Goal: Information Seeking & Learning: Learn about a topic

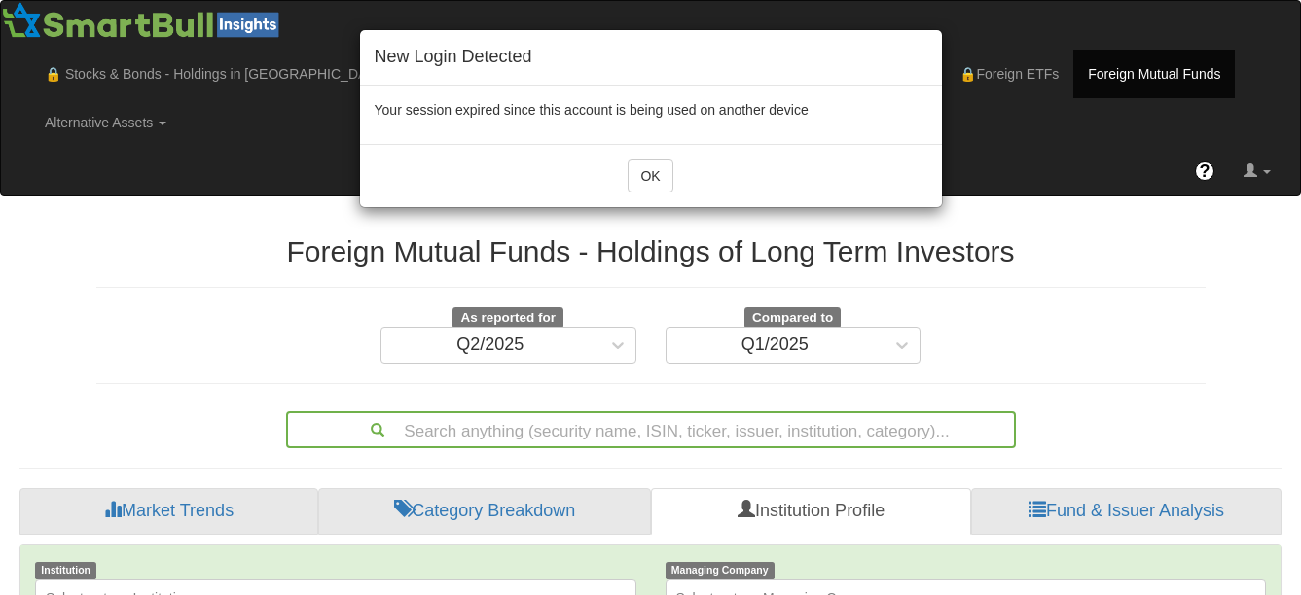
click at [1006, 58] on div "New Login Detected Your session expired since this account is being used on ano…" at bounding box center [650, 297] width 1301 height 595
click at [641, 185] on button "OK" at bounding box center [650, 176] width 45 height 33
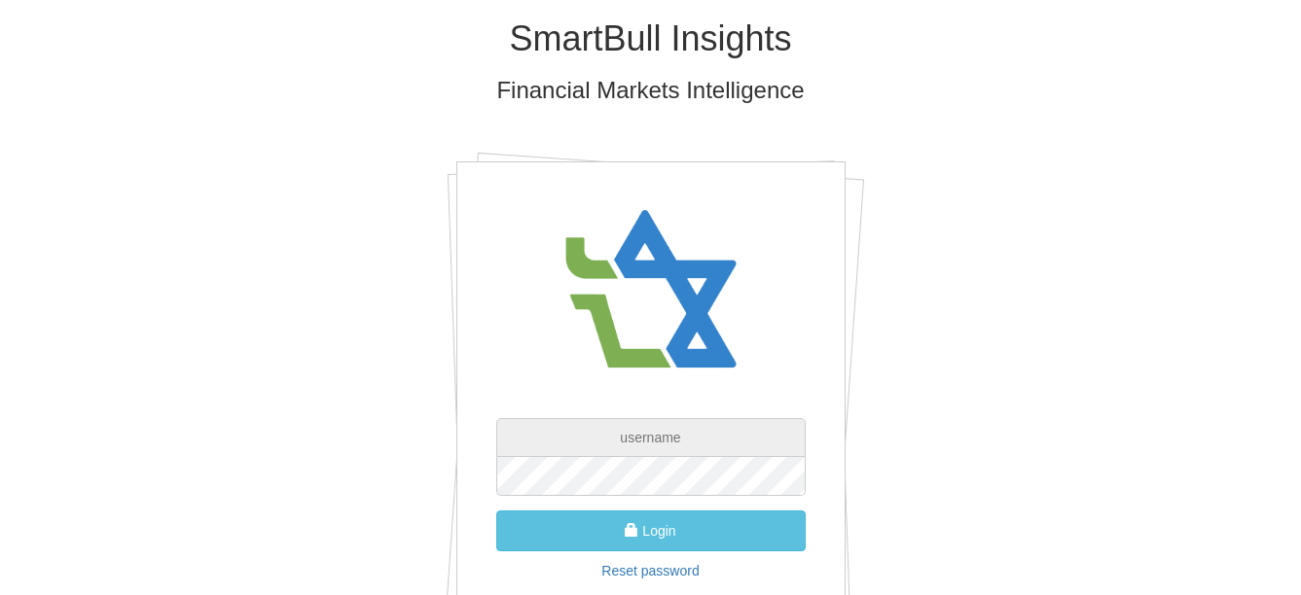
type input "[EMAIL_ADDRESS][PERSON_NAME][DOMAIN_NAME]"
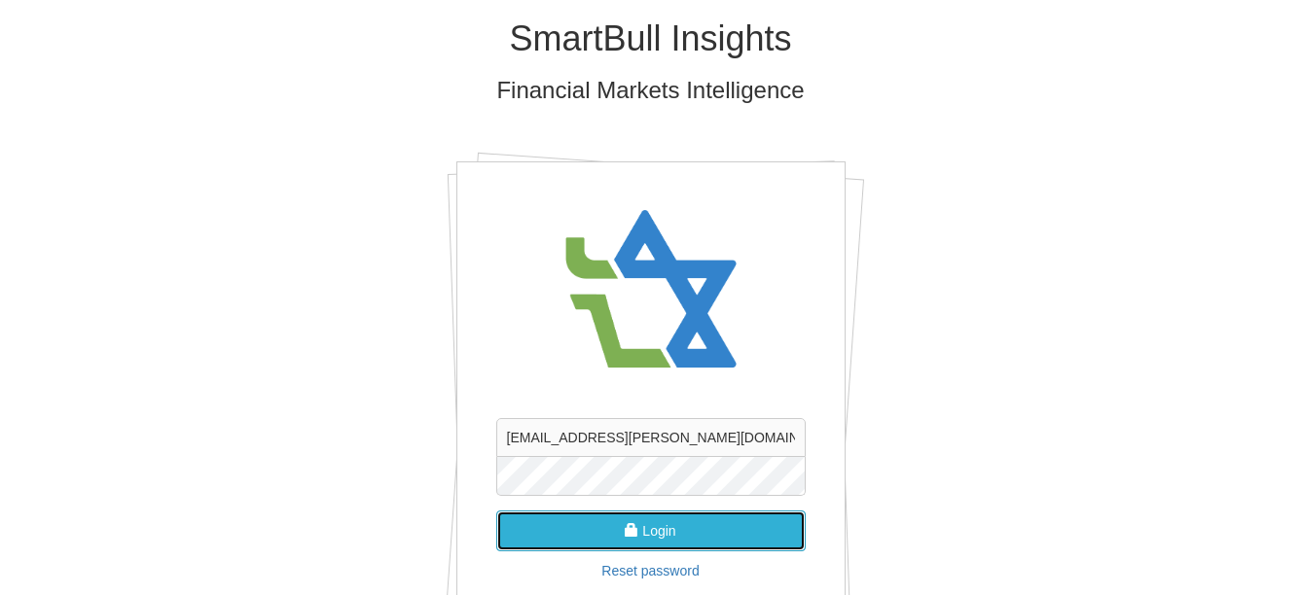
click at [726, 528] on button "Login" at bounding box center [650, 531] width 309 height 41
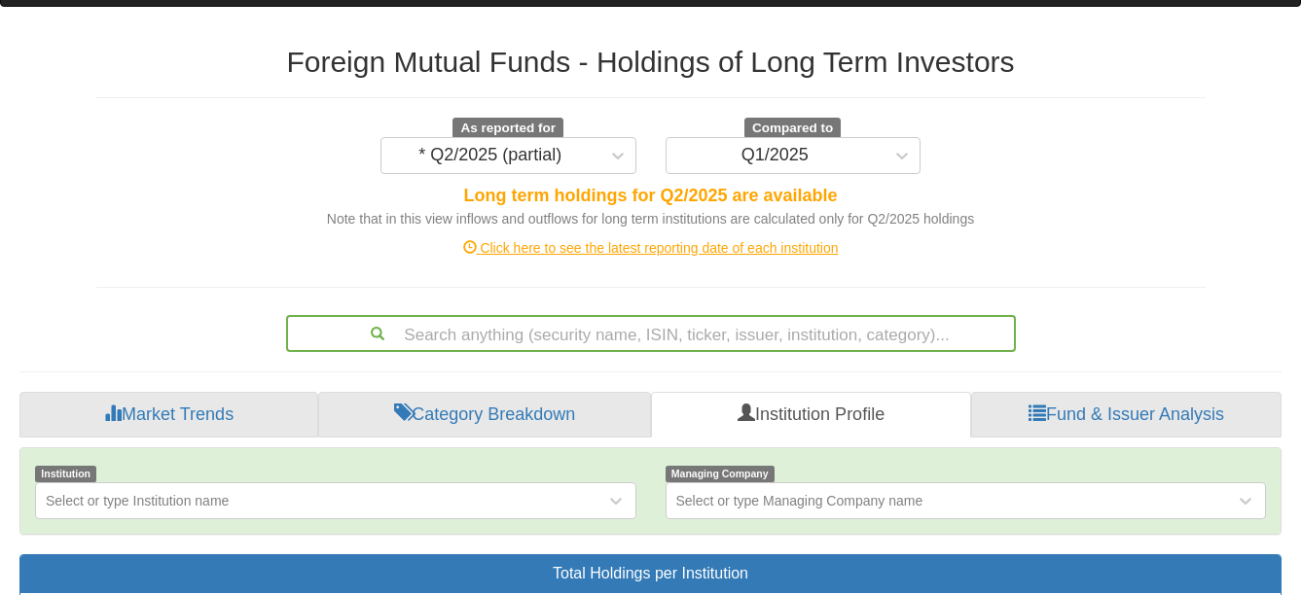
scroll to position [195, 0]
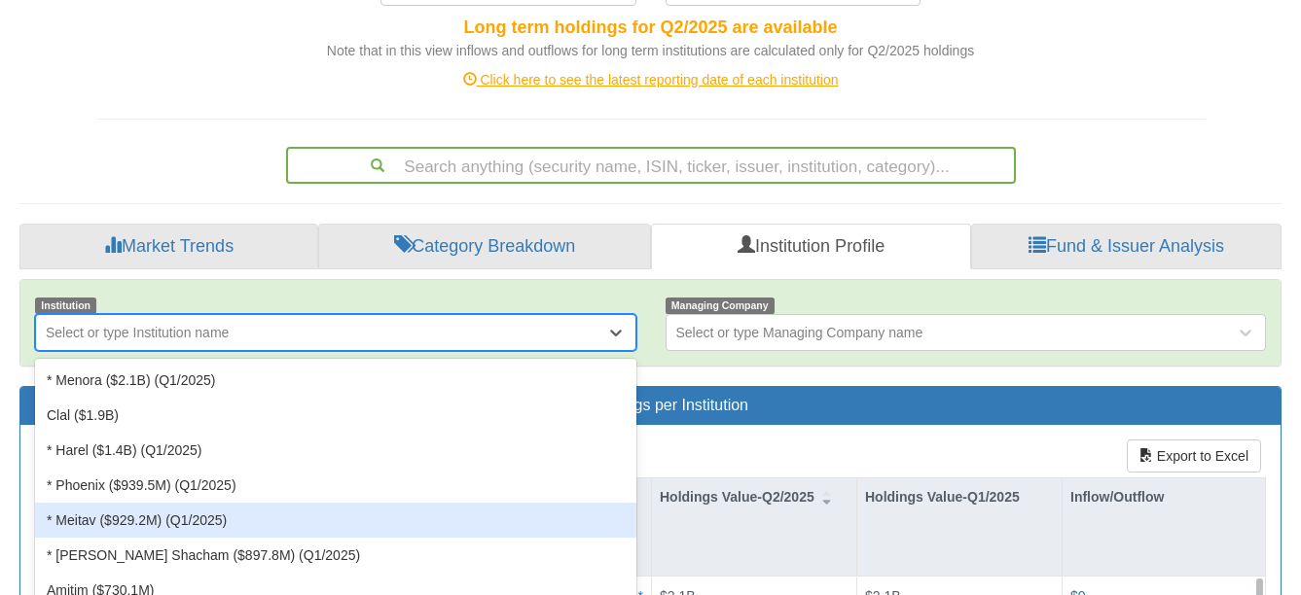
click at [450, 351] on div "option * Meitav ($929.2M) (Q1/2025) focused, 5 of 48. 48 results available. Use…" at bounding box center [335, 332] width 601 height 37
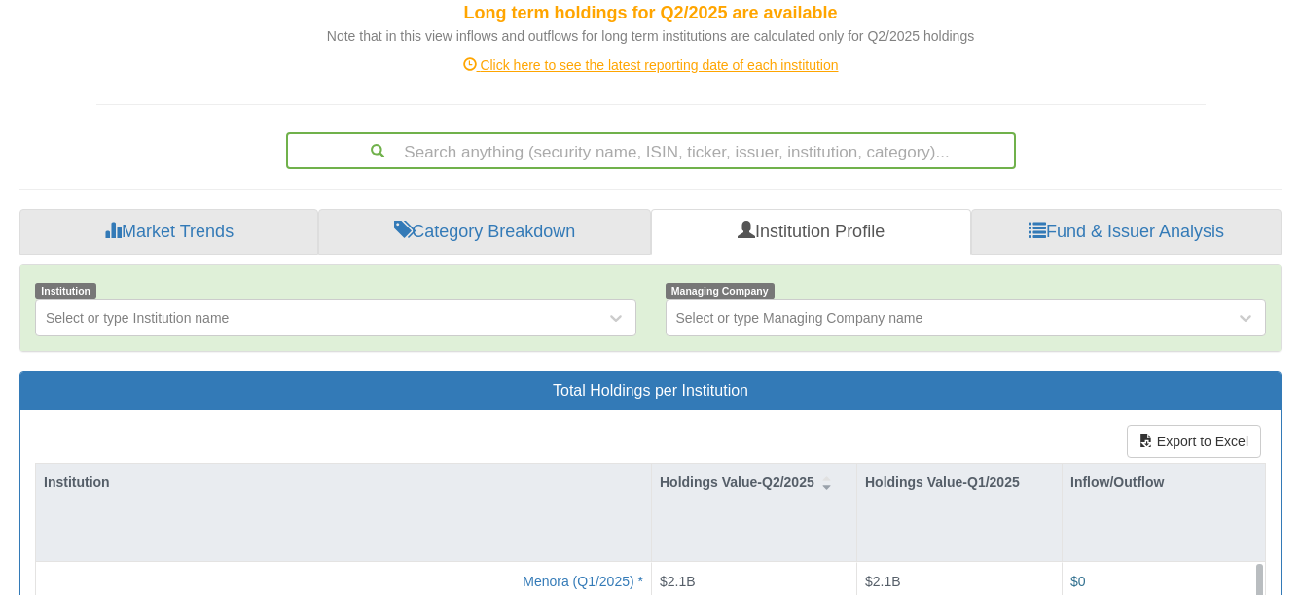
click at [575, 152] on div "Foreign Mutual Funds - Holdings of Long Term Investors As reported for * Q2/202…" at bounding box center [650, 462] width 1291 height 1239
click at [508, 209] on link "Category Breakdown" at bounding box center [484, 232] width 333 height 47
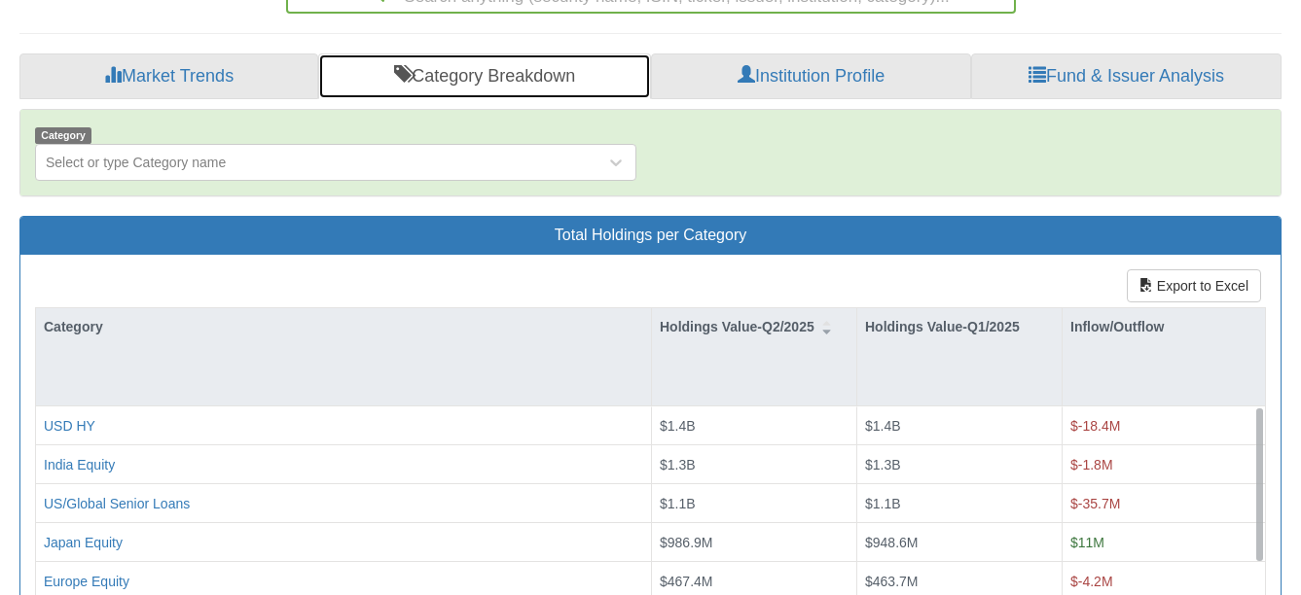
scroll to position [567, 0]
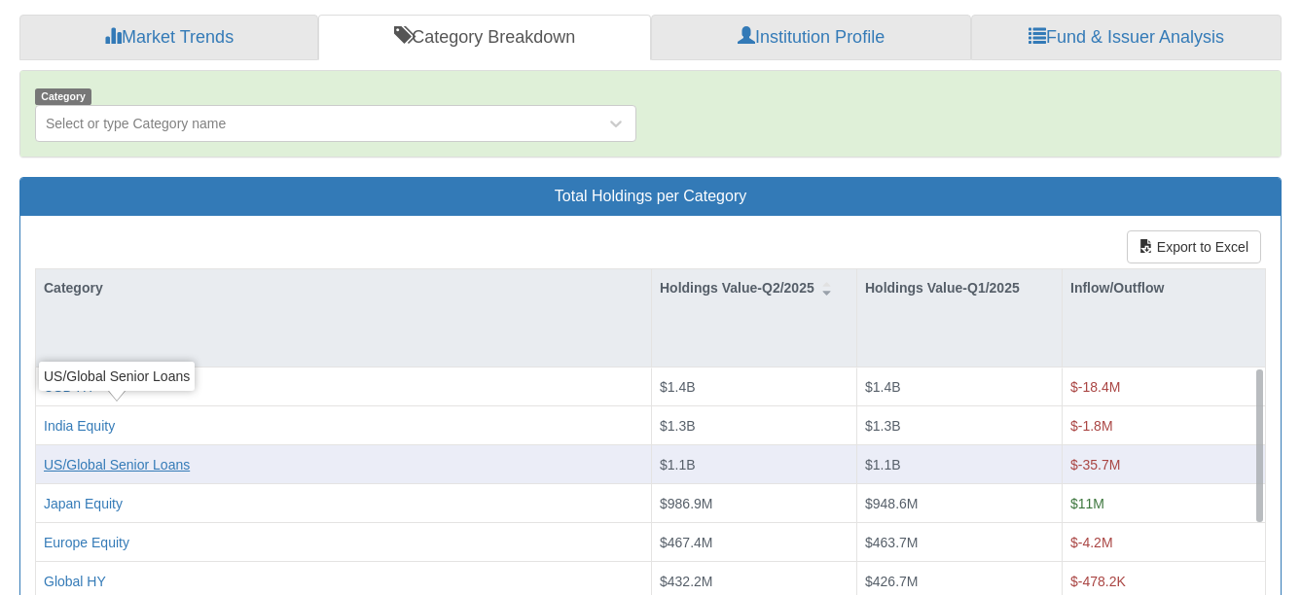
click at [164, 454] on div "US/Global Senior Loans" at bounding box center [117, 463] width 146 height 19
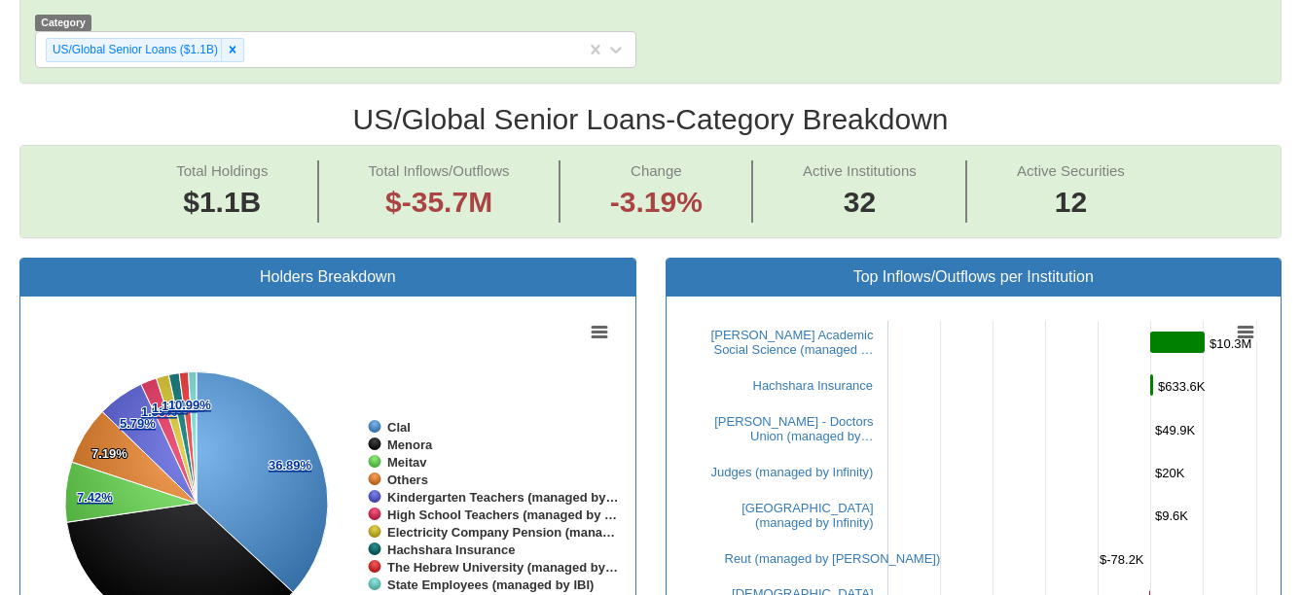
scroll to position [645, 0]
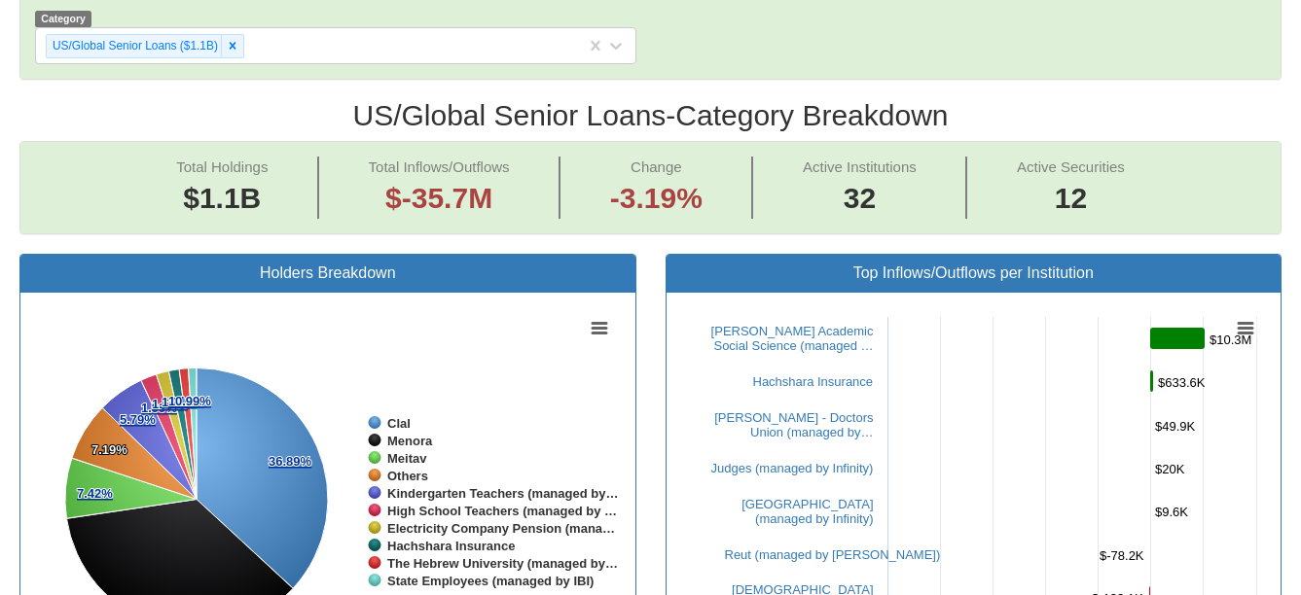
click at [897, 157] on span "Active Institutions 32" at bounding box center [860, 188] width 214 height 62
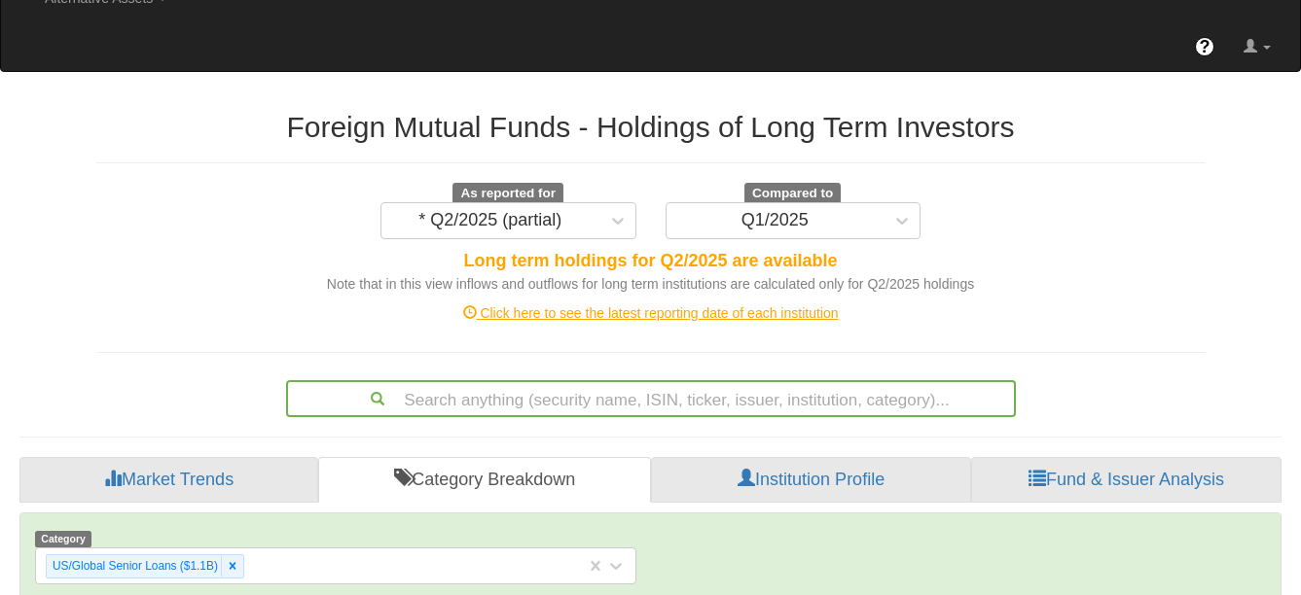
scroll to position [0, 0]
